Goal: Task Accomplishment & Management: Complete application form

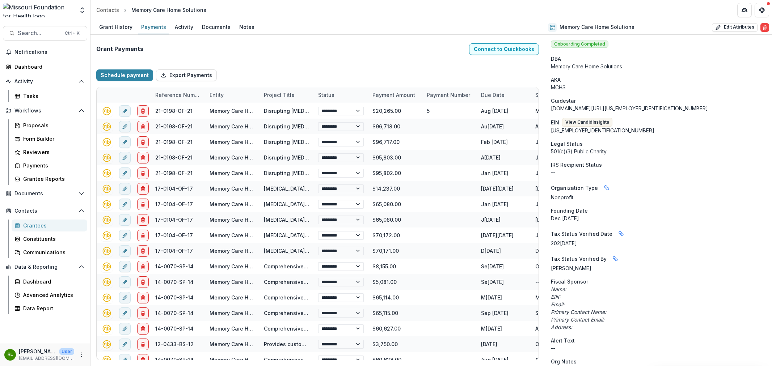
select select "****"
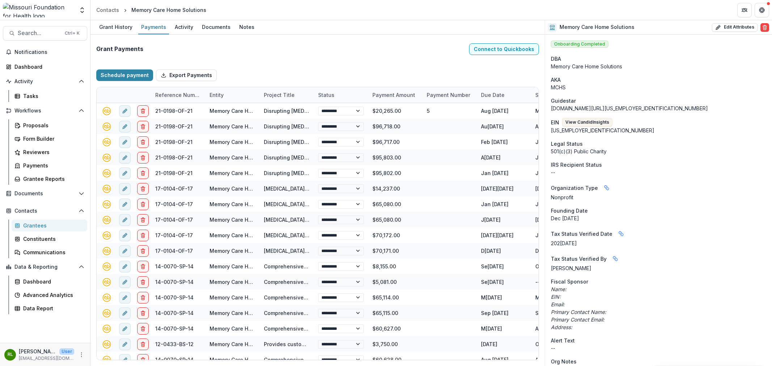
select select "****"
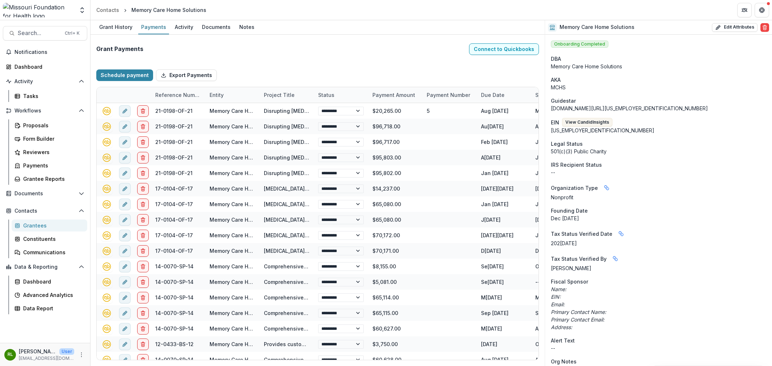
select select "****"
select select "*********"
select select "****"
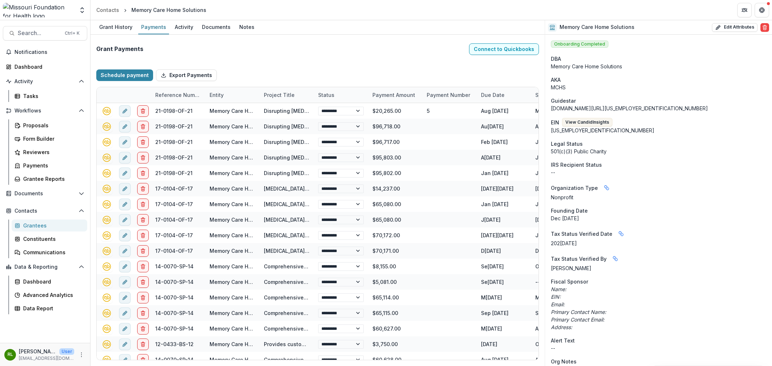
select select "****"
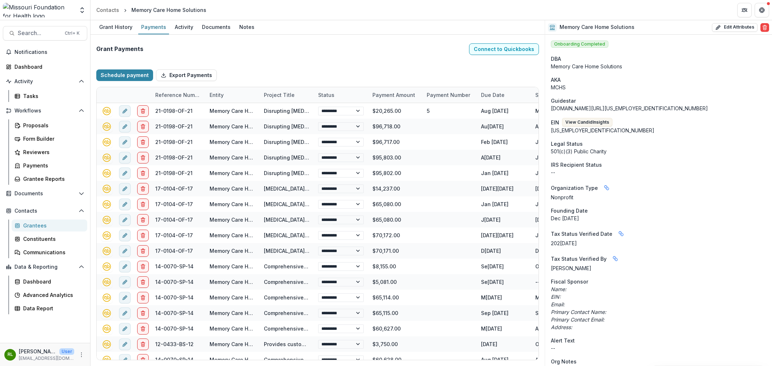
select select "****"
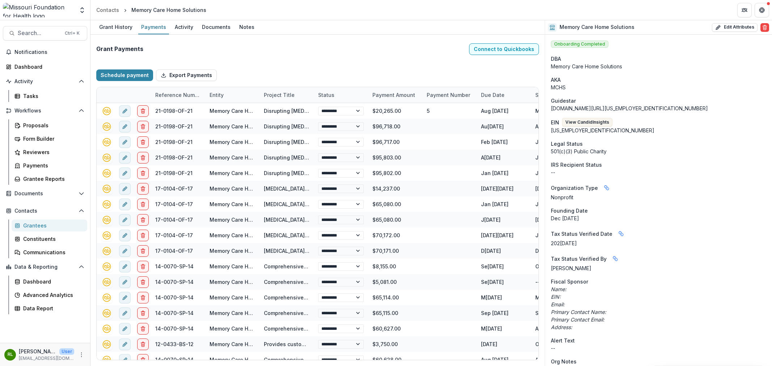
select select "****"
click at [48, 94] on div "Tasks" at bounding box center [52, 96] width 58 height 8
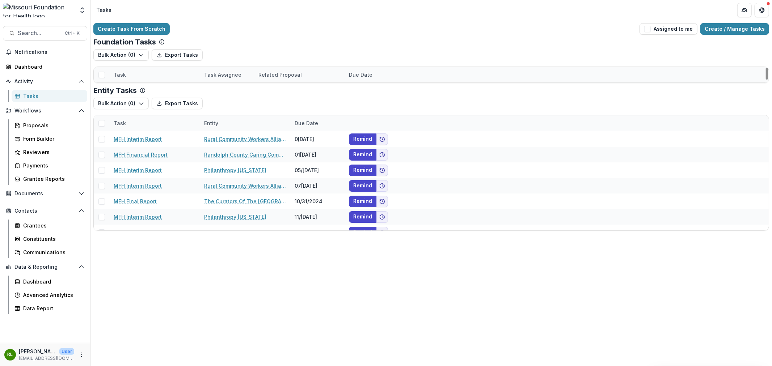
click at [128, 74] on div "Task" at bounding box center [119, 75] width 21 height 8
click at [129, 74] on div "Task" at bounding box center [154, 75] width 91 height 16
click at [141, 71] on div "Task" at bounding box center [154, 75] width 91 height 16
click at [150, 91] on input at bounding box center [154, 91] width 87 height 12
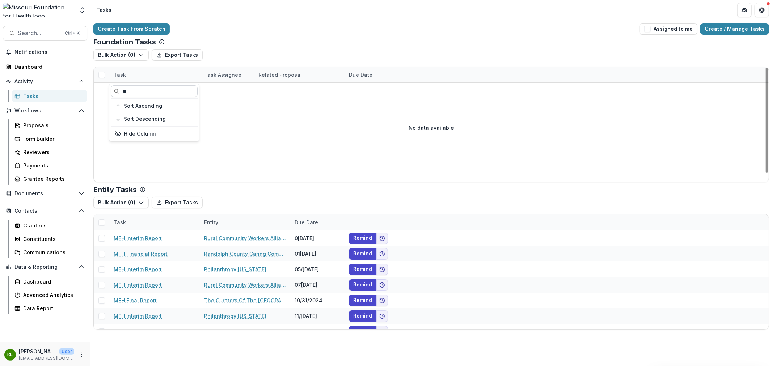
scroll to position [9, 0]
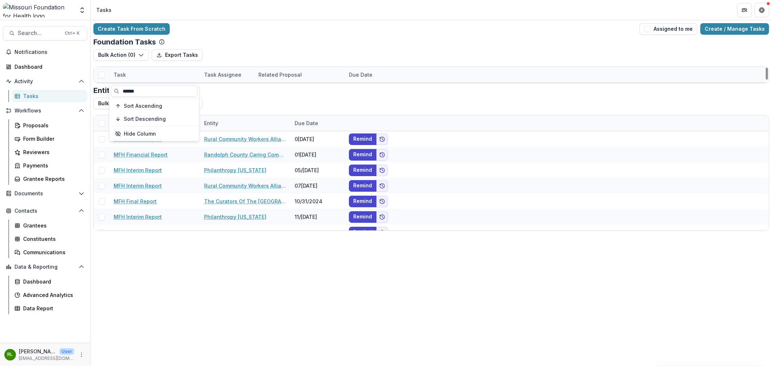
type input "******"
click at [254, 53] on div "Bulk Action ( 0 ) Export Tasks Reporting Schedule Tasks" at bounding box center [431, 57] width 676 height 17
click at [100, 75] on span at bounding box center [101, 75] width 7 height 7
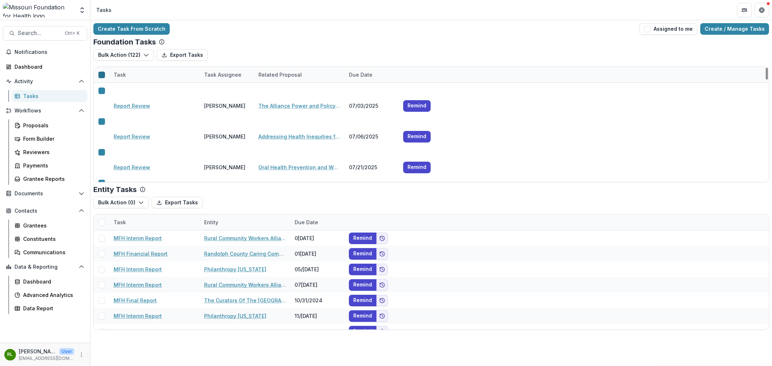
click at [102, 75] on icon at bounding box center [102, 75] width 0 height 0
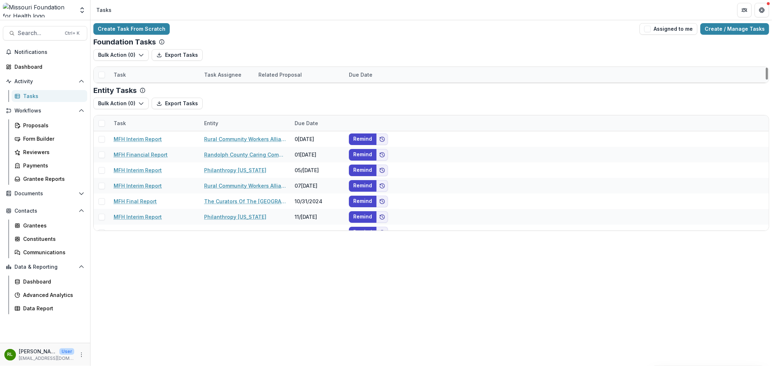
scroll to position [1800, 0]
click at [658, 31] on button "Assigned to me" at bounding box center [669, 29] width 58 height 12
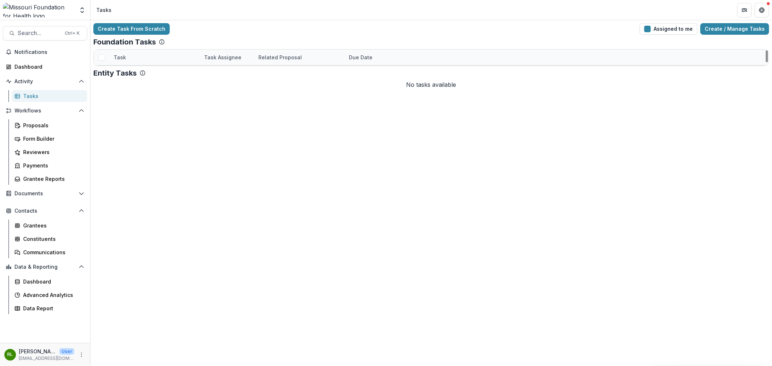
click at [347, 57] on div "Due Date" at bounding box center [361, 58] width 32 height 8
click at [364, 88] on span "Sort Ascending" at bounding box center [378, 89] width 38 height 6
click at [251, 29] on div "Create Task From Scratch Assigned to me Create / Manage Tasks" at bounding box center [431, 29] width 676 height 12
click at [135, 59] on div "Task" at bounding box center [154, 58] width 91 height 16
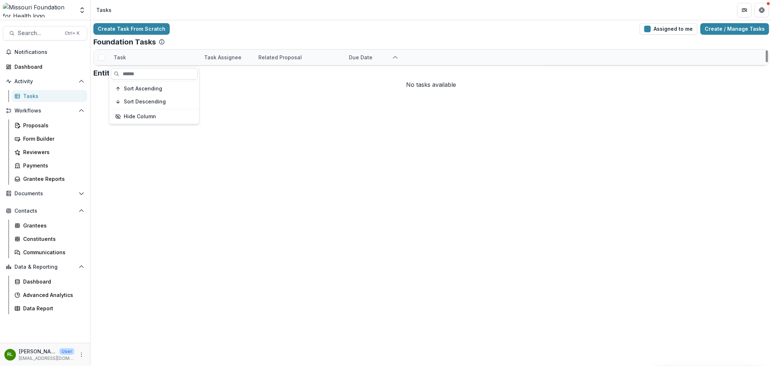
click at [152, 74] on input at bounding box center [154, 74] width 87 height 12
type input "******"
click at [169, 226] on div "Create Task From Scratch Assigned to me Create / Manage Tasks Foundation Tasks …" at bounding box center [432, 193] width 682 height 346
click at [105, 58] on div at bounding box center [102, 58] width 16 height 16
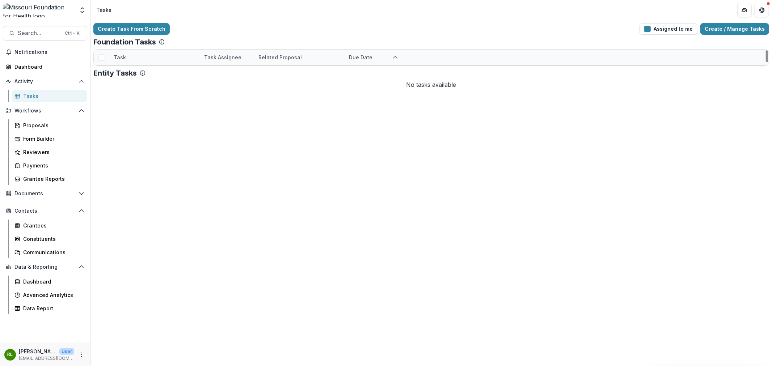
click at [103, 58] on span at bounding box center [101, 57] width 7 height 7
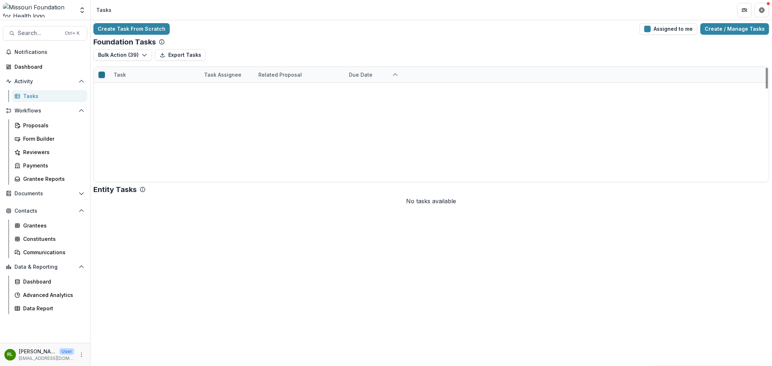
click at [102, 75] on icon at bounding box center [102, 75] width 0 height 0
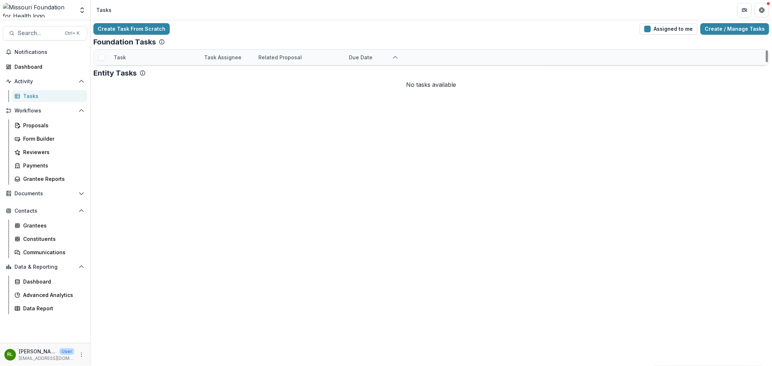
scroll to position [241, 0]
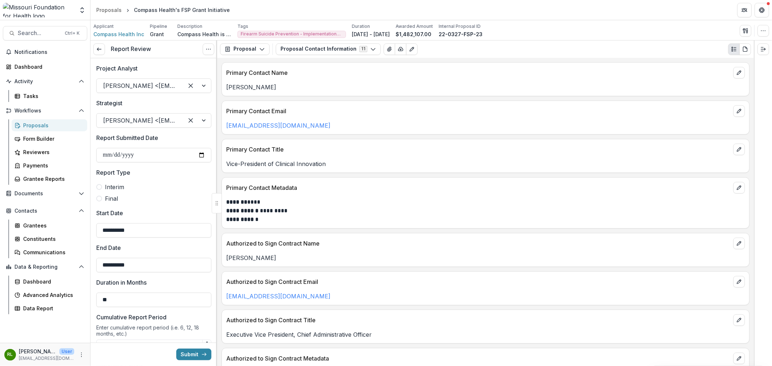
click at [271, 50] on div "Proposal Proposal Payments Reports Grant Agreements Board Summaries Bank Detail…" at bounding box center [485, 49] width 537 height 17
click at [259, 50] on icon "button" at bounding box center [262, 49] width 6 height 6
click at [279, 95] on button "Reports" at bounding box center [263, 89] width 83 height 12
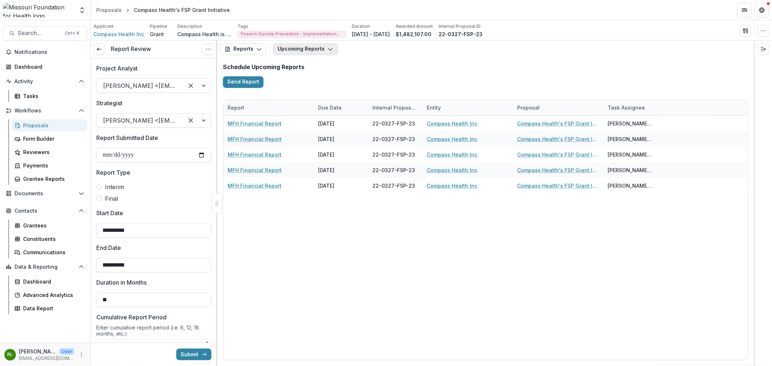
click at [318, 51] on button "Upcoming Reports" at bounding box center [305, 49] width 65 height 12
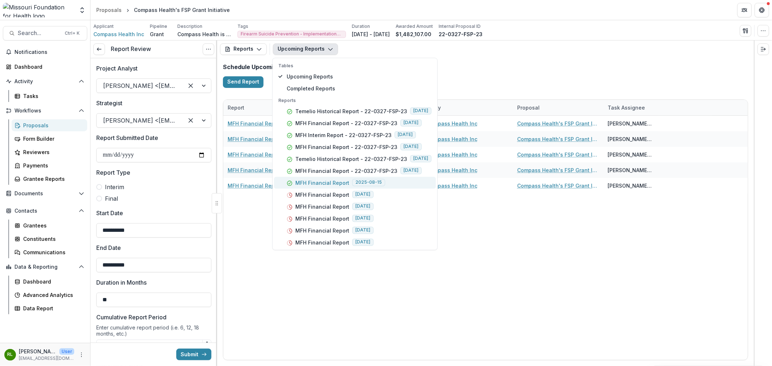
click at [400, 186] on button "MFH Financial Report 2025-08-15" at bounding box center [355, 183] width 162 height 12
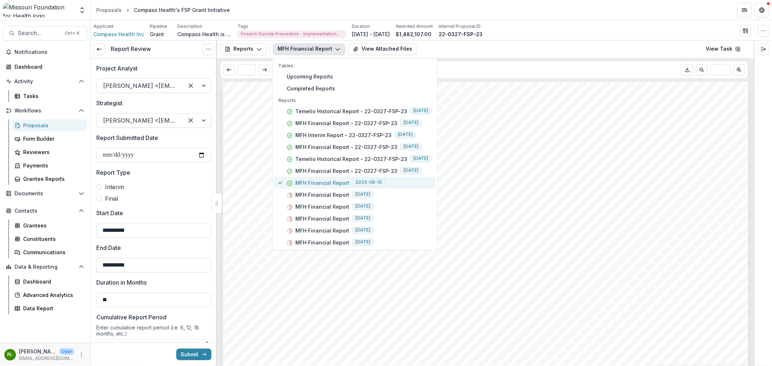
click at [400, 186] on button "MFH Financial Report 2025-08-15" at bounding box center [355, 183] width 162 height 12
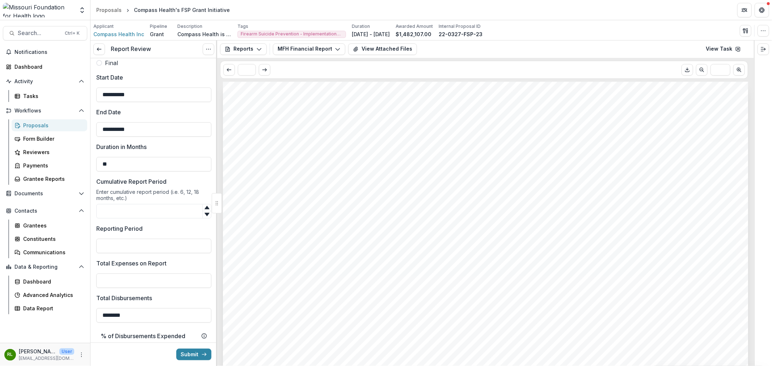
scroll to position [161, 0]
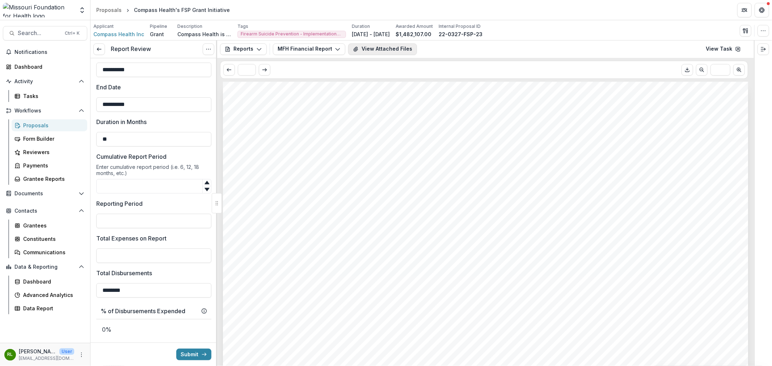
click at [385, 54] on button "View Attached Files" at bounding box center [382, 49] width 69 height 12
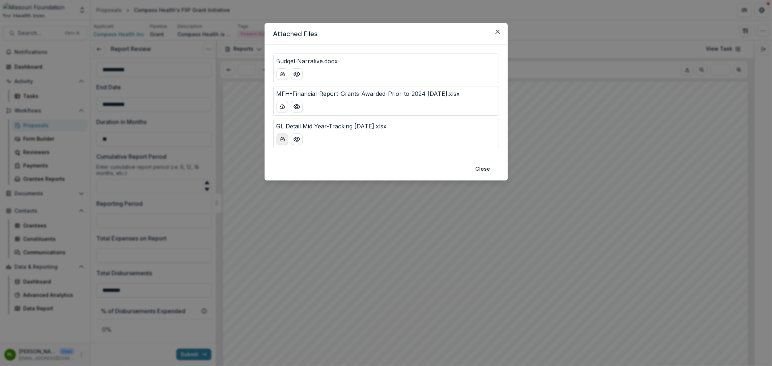
click at [278, 144] on button "download-button" at bounding box center [283, 140] width 12 height 12
click at [285, 110] on button "download-button" at bounding box center [283, 107] width 12 height 12
click at [295, 71] on icon "Preview Budget Narrative.docx" at bounding box center [296, 74] width 7 height 7
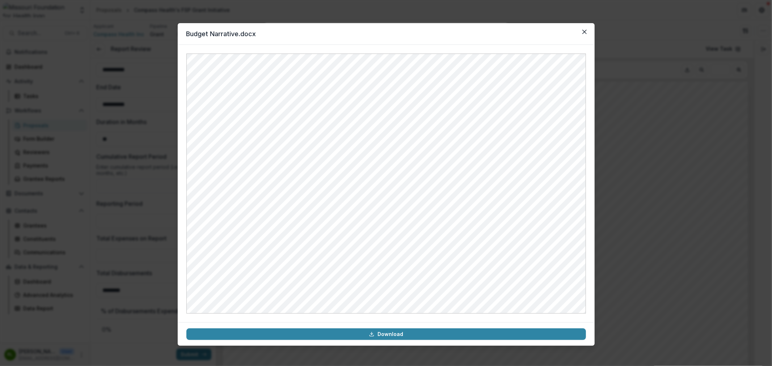
drag, startPoint x: 587, startPoint y: 25, endPoint x: 611, endPoint y: 47, distance: 32.5
click at [587, 25] on header "Budget Narrative.docx" at bounding box center [386, 34] width 417 height 22
click at [583, 32] on icon "Close" at bounding box center [585, 32] width 4 height 4
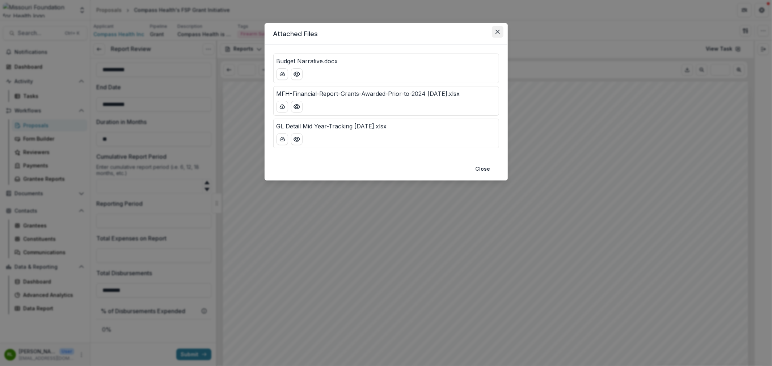
click at [502, 32] on button "Close" at bounding box center [498, 32] width 12 height 12
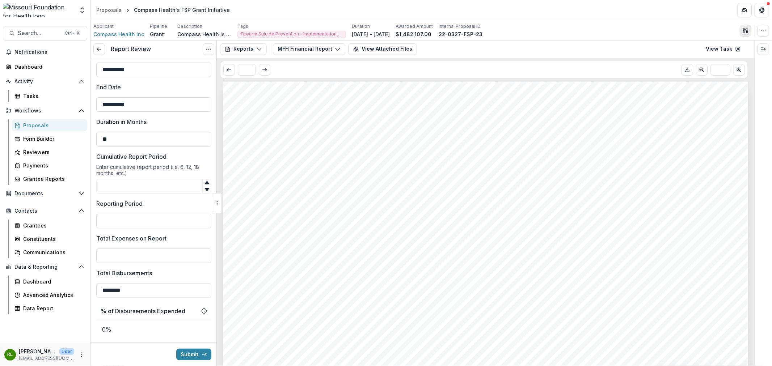
click at [747, 34] on button "button" at bounding box center [746, 31] width 12 height 12
click at [710, 60] on button "Proposal Files" at bounding box center [710, 59] width 77 height 12
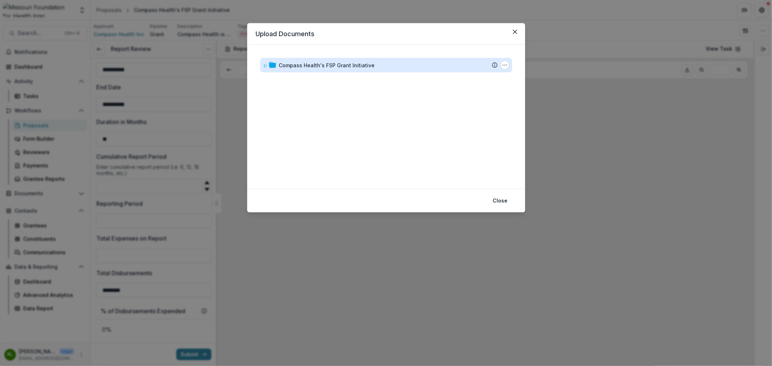
click at [357, 64] on div "Compass Health's FSP Grant Initiative" at bounding box center [327, 66] width 96 height 8
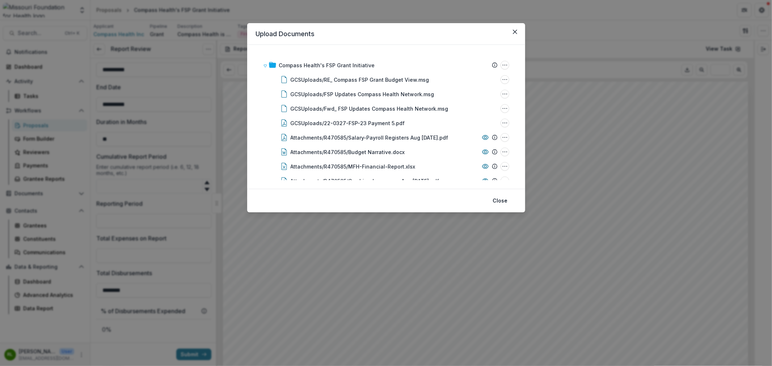
scroll to position [657, 0]
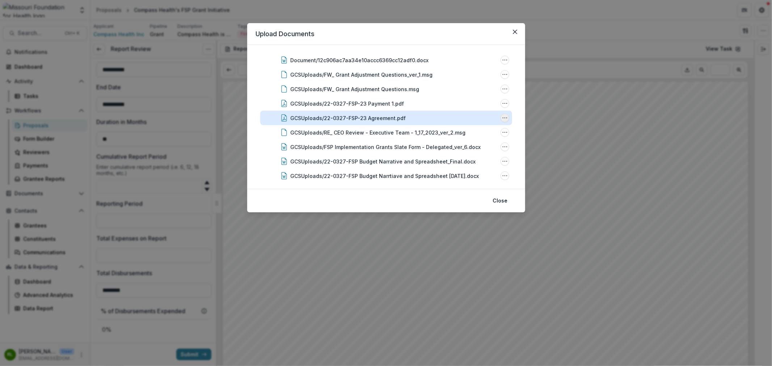
click at [502, 114] on button "GCSUploads/22-0327-FSP-23 Agreement.pdf Options" at bounding box center [505, 118] width 9 height 9
click at [477, 143] on button "Download" at bounding box center [468, 143] width 77 height 12
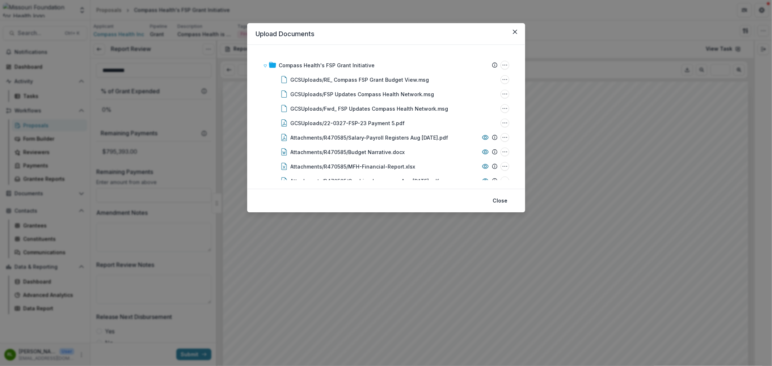
scroll to position [107, 0]
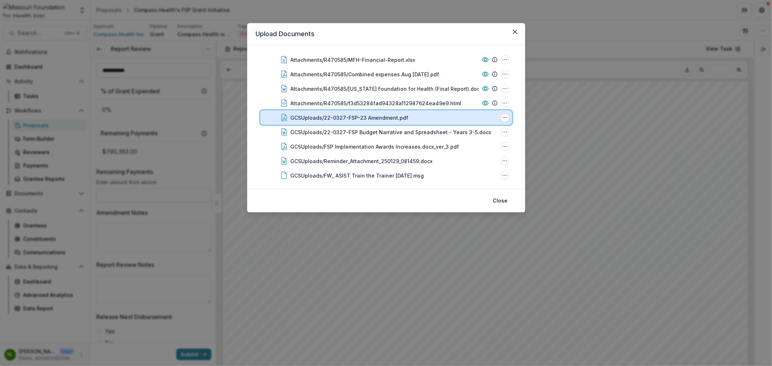
click at [409, 120] on div "GCSUploads/22-0327-FSP-23 Amendment.pdf" at bounding box center [394, 118] width 207 height 8
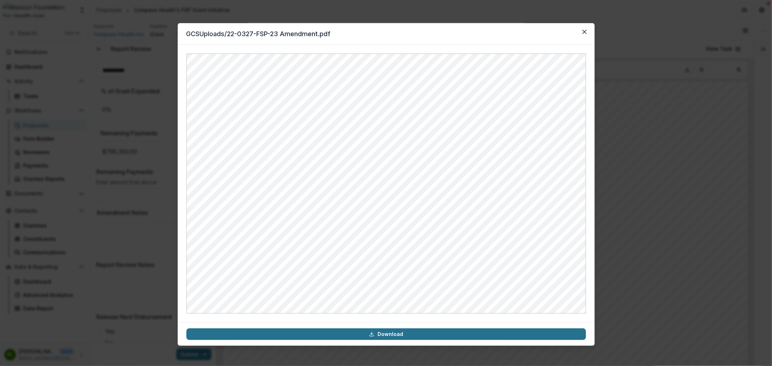
click at [443, 340] on link "Download" at bounding box center [386, 335] width 400 height 12
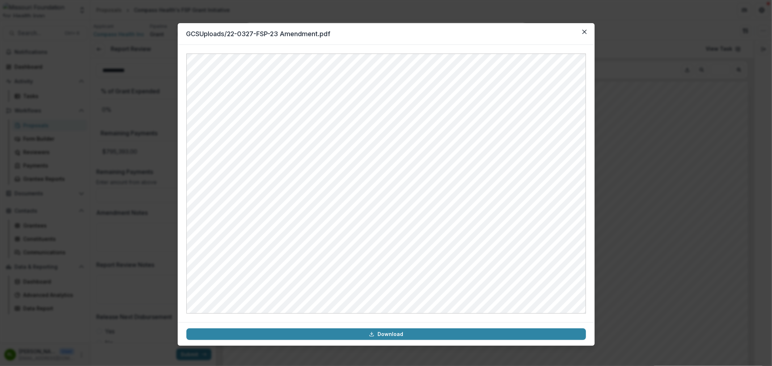
drag, startPoint x: 584, startPoint y: 30, endPoint x: 556, endPoint y: 41, distance: 30.1
click at [584, 30] on icon "Close" at bounding box center [585, 32] width 4 height 4
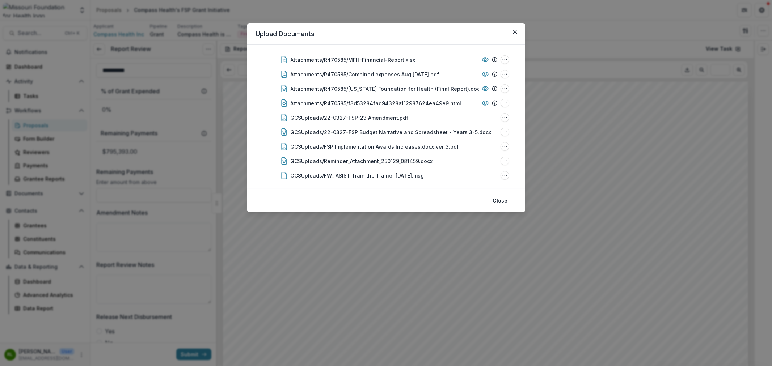
click at [153, 242] on div "Upload Documents Compass Health's FSP Grant Initiative Submission Temelio Propo…" at bounding box center [386, 183] width 772 height 366
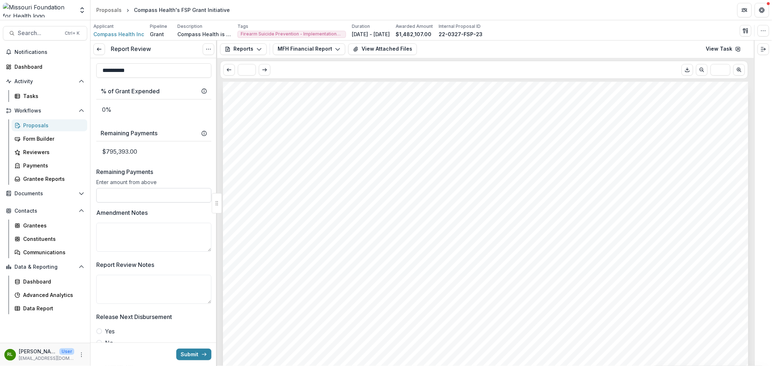
click at [151, 189] on input "Remaining Payments" at bounding box center [153, 195] width 115 height 14
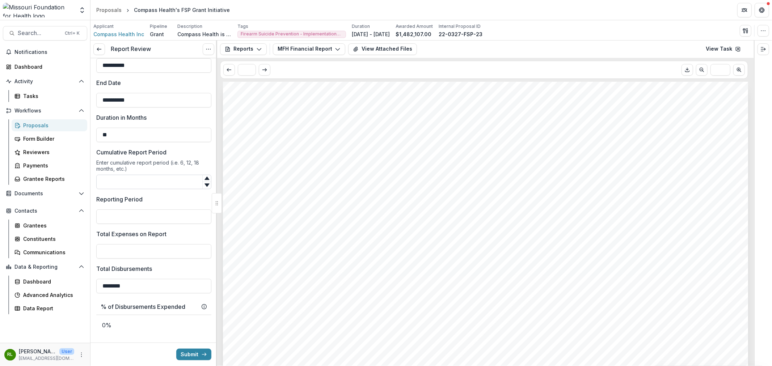
scroll to position [176, 0]
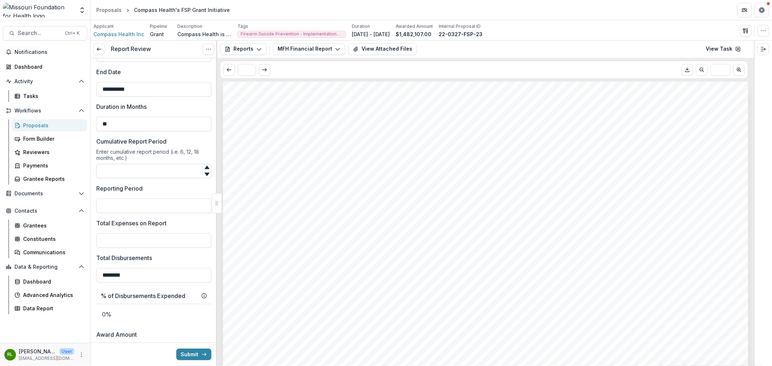
type input "**"
click at [122, 166] on input "Cumulative Report Period" at bounding box center [153, 171] width 115 height 14
type input "**"
click at [121, 211] on input "Reporting Period" at bounding box center [153, 206] width 115 height 14
click at [175, 225] on label "Total Expenses on Report" at bounding box center [151, 223] width 111 height 9
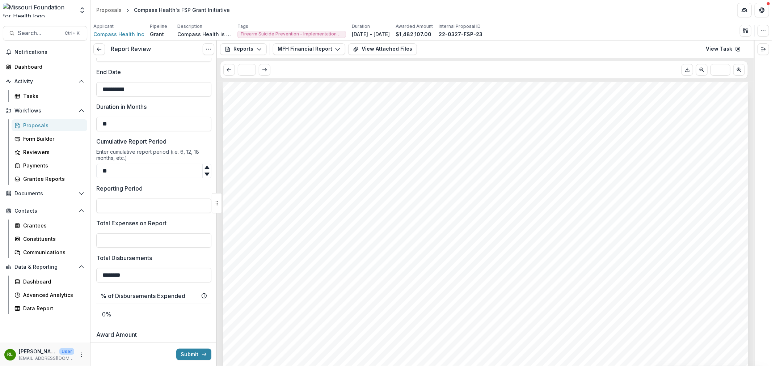
click at [175, 234] on input "Total Expenses on Report" at bounding box center [153, 241] width 115 height 14
type input "**"
click at [175, 205] on input "Reporting Period" at bounding box center [153, 206] width 115 height 14
click at [172, 182] on div "**********" at bounding box center [153, 331] width 115 height 898
click at [143, 201] on input "Reporting Period" at bounding box center [153, 206] width 115 height 14
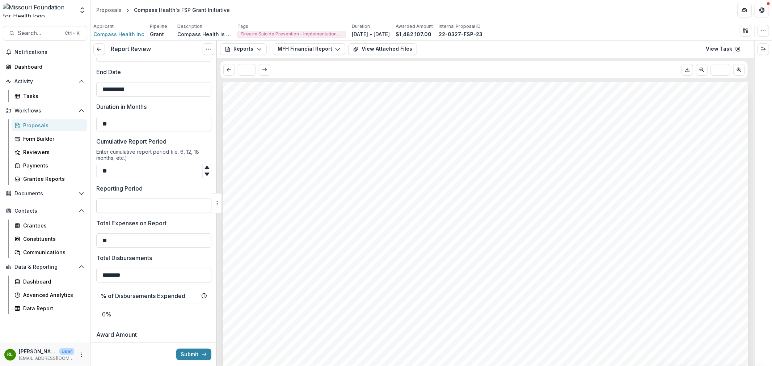
click at [138, 204] on input "Reporting Period" at bounding box center [153, 206] width 115 height 14
type input "**********"
click at [147, 243] on input "**" at bounding box center [153, 241] width 115 height 14
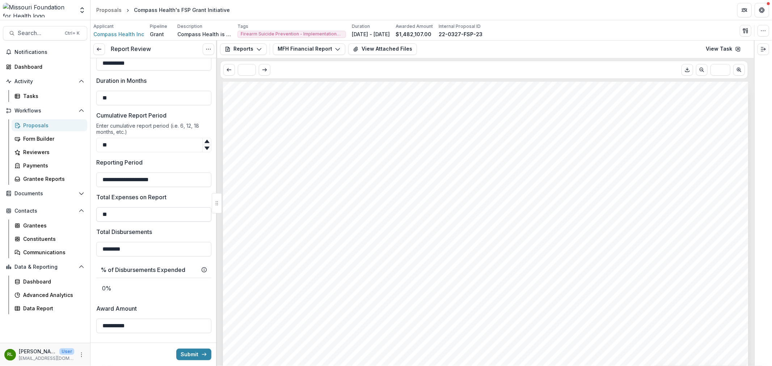
scroll to position [216, 0]
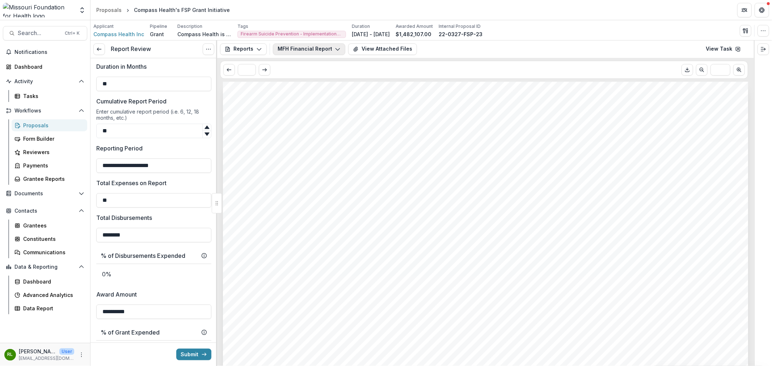
click at [291, 47] on button "MFH Financial Report" at bounding box center [309, 49] width 72 height 12
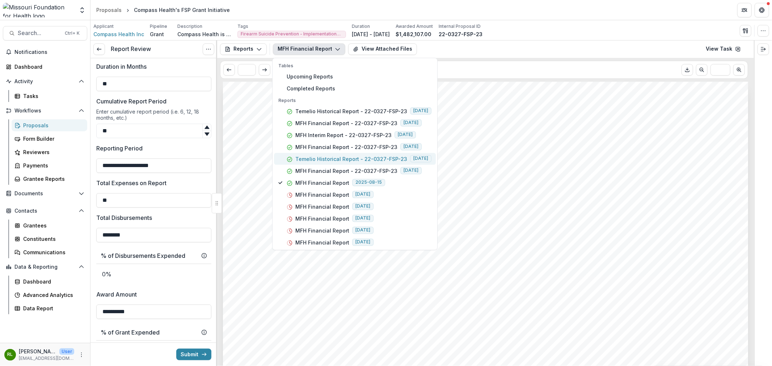
click at [353, 157] on p "Temelio Historical Report - 22-0327-FSP-23" at bounding box center [351, 159] width 112 height 8
click at [307, 175] on p "MFH Financial Report - 22-0327-FSP-23" at bounding box center [346, 171] width 102 height 8
click at [400, 52] on button "View Attached Files" at bounding box center [382, 49] width 69 height 12
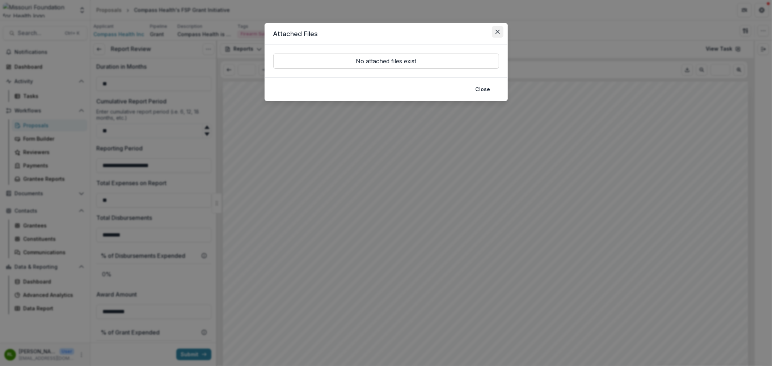
click at [496, 30] on icon "Close" at bounding box center [498, 32] width 4 height 4
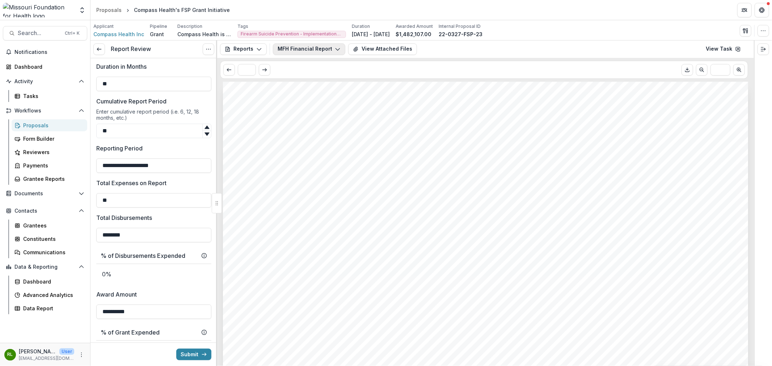
click at [323, 53] on button "MFH Financial Report - 22-0327-FSP-23" at bounding box center [309, 49] width 72 height 12
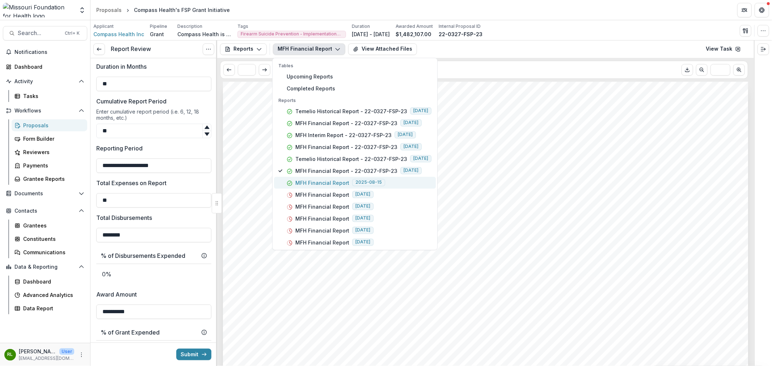
click at [313, 181] on p "MFH Financial Report" at bounding box center [322, 183] width 54 height 8
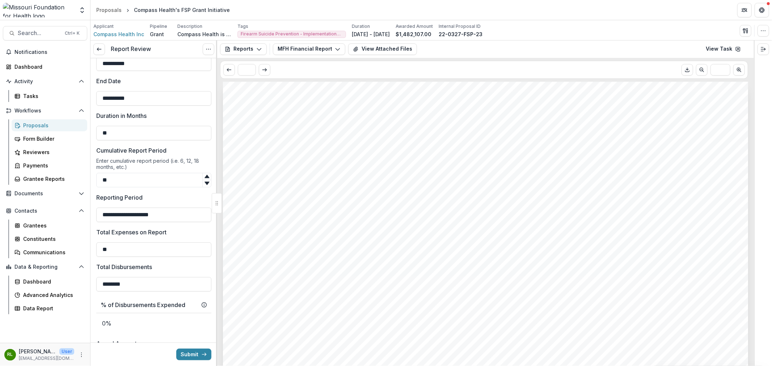
scroll to position [201, 0]
